Goal: Task Accomplishment & Management: Complete application form

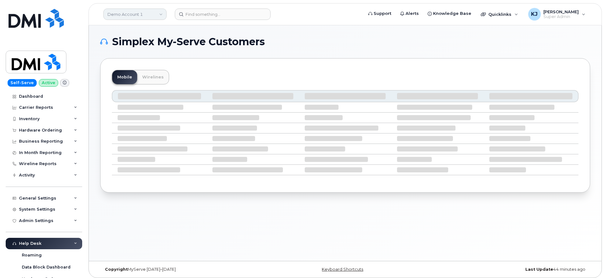
click at [145, 15] on link "Demo Account 1" at bounding box center [134, 14] width 63 height 11
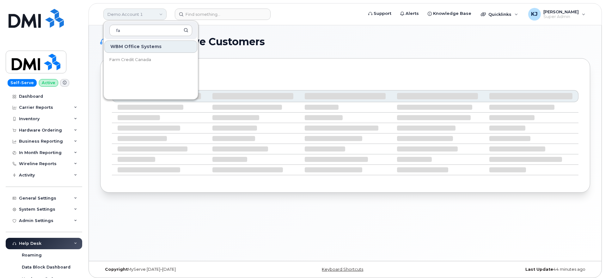
type input "far"
click at [138, 62] on span "Farm Credit Canada" at bounding box center [130, 60] width 42 height 6
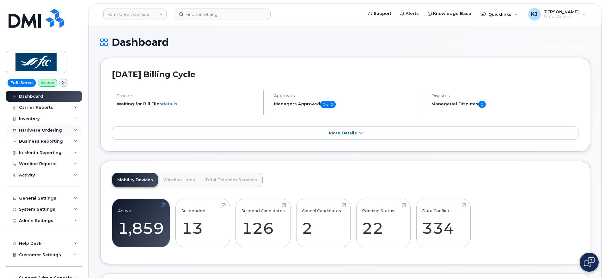
click at [60, 132] on div "Hardware Ordering" at bounding box center [44, 130] width 77 height 11
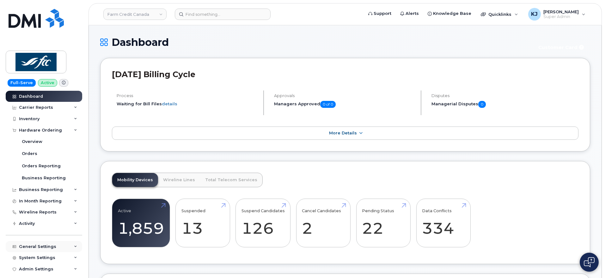
click at [60, 250] on div "General Settings" at bounding box center [44, 246] width 77 height 11
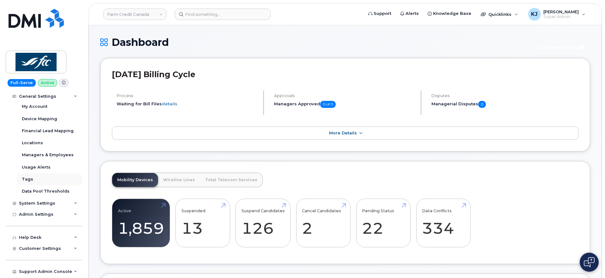
scroll to position [133, 0]
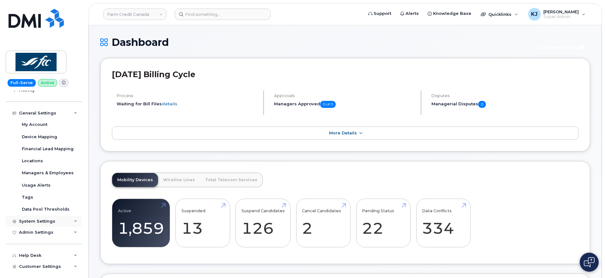
click at [53, 221] on div "System Settings" at bounding box center [37, 221] width 36 height 5
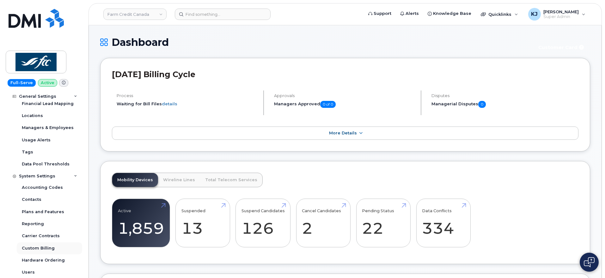
scroll to position [212, 0]
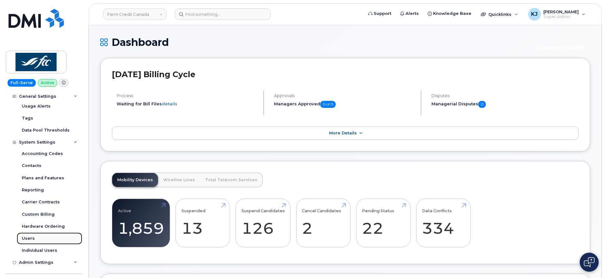
click at [47, 240] on link "Users" at bounding box center [49, 238] width 65 height 12
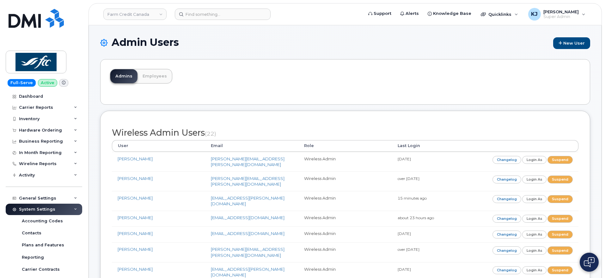
scroll to position [488, 0]
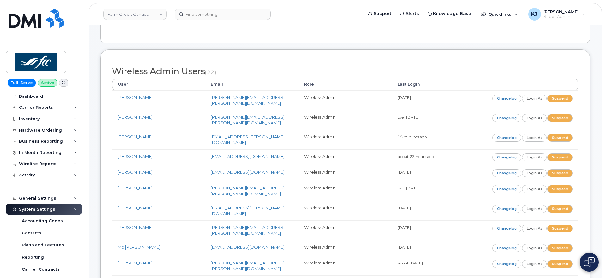
scroll to position [0, 0]
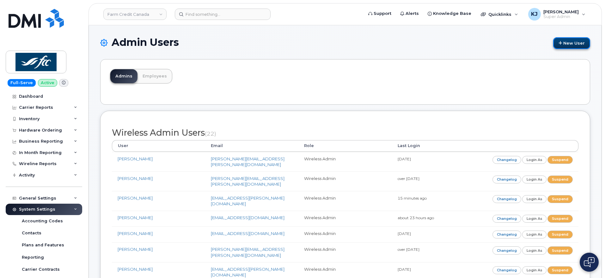
click at [567, 42] on link "New User" at bounding box center [571, 43] width 37 height 12
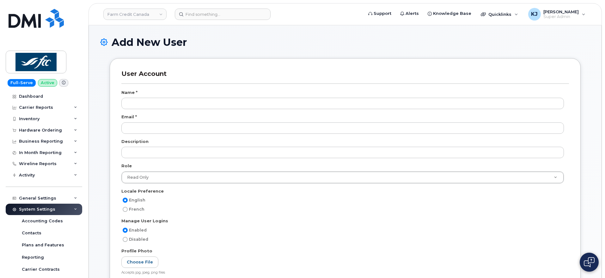
select select
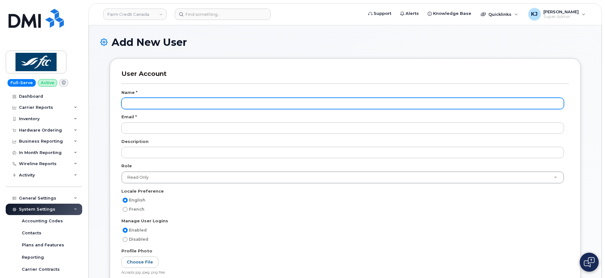
click at [179, 100] on input "text" at bounding box center [342, 103] width 443 height 11
paste input "Tavis Tetlock"
type input "Tavis Tetlock"
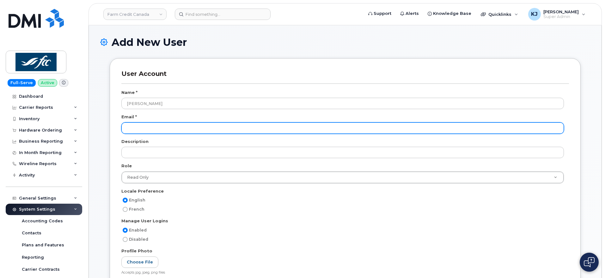
click at [168, 126] on input "email" at bounding box center [342, 127] width 443 height 11
paste input "[EMAIL_ADDRESS][DOMAIN_NAME]"
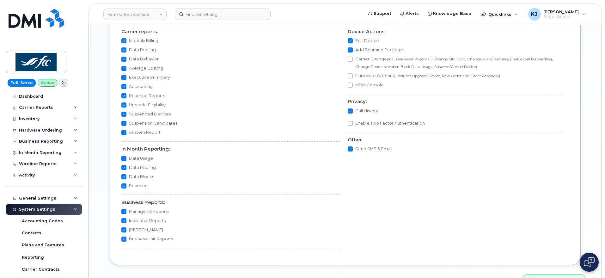
scroll to position [560, 0]
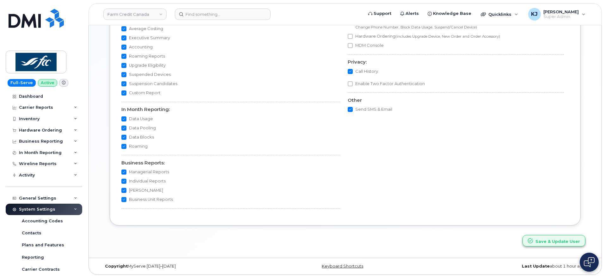
type input "[EMAIL_ADDRESS][DOMAIN_NAME]"
click at [548, 238] on button "Save & Update User" at bounding box center [554, 241] width 63 height 12
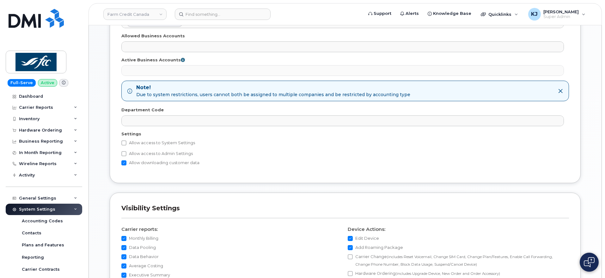
scroll to position [126, 0]
